Goal: Ask a question

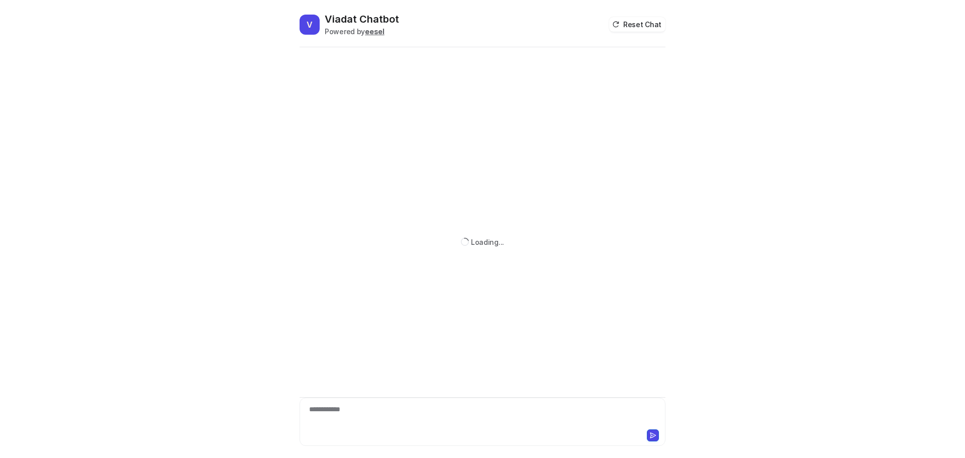
click at [358, 419] on div "**********" at bounding box center [482, 415] width 361 height 23
click at [362, 419] on div at bounding box center [482, 415] width 361 height 23
copy div "**********"
